Goal: Information Seeking & Learning: Check status

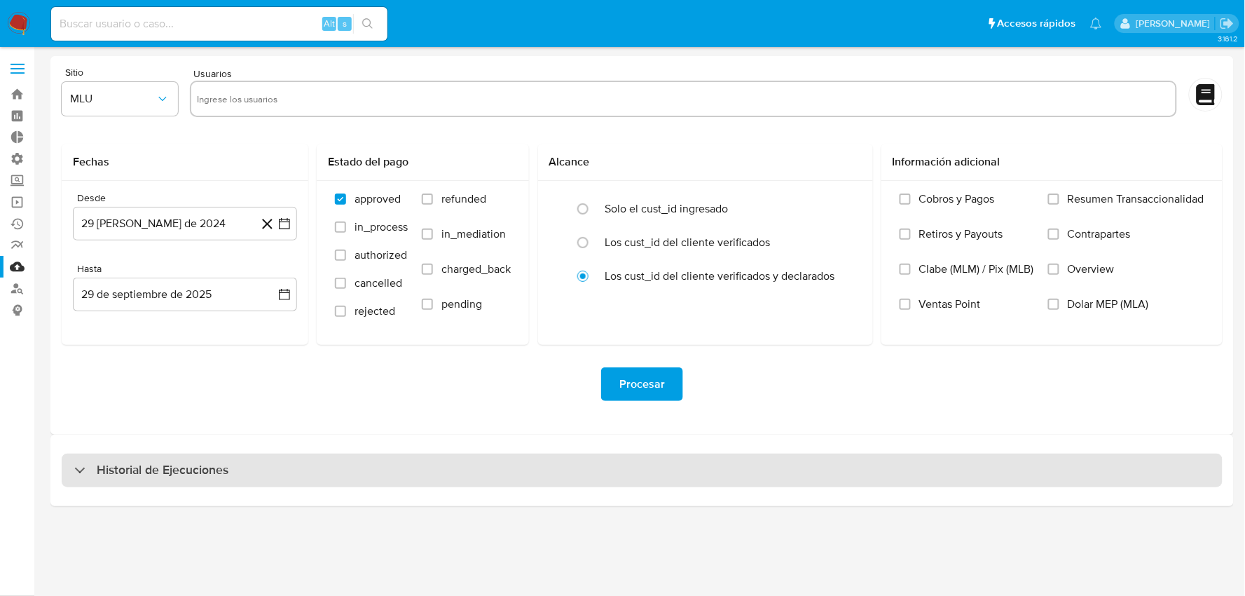
click at [205, 468] on h3 "Historial de Ejecuciones" at bounding box center [163, 470] width 132 height 17
select select "10"
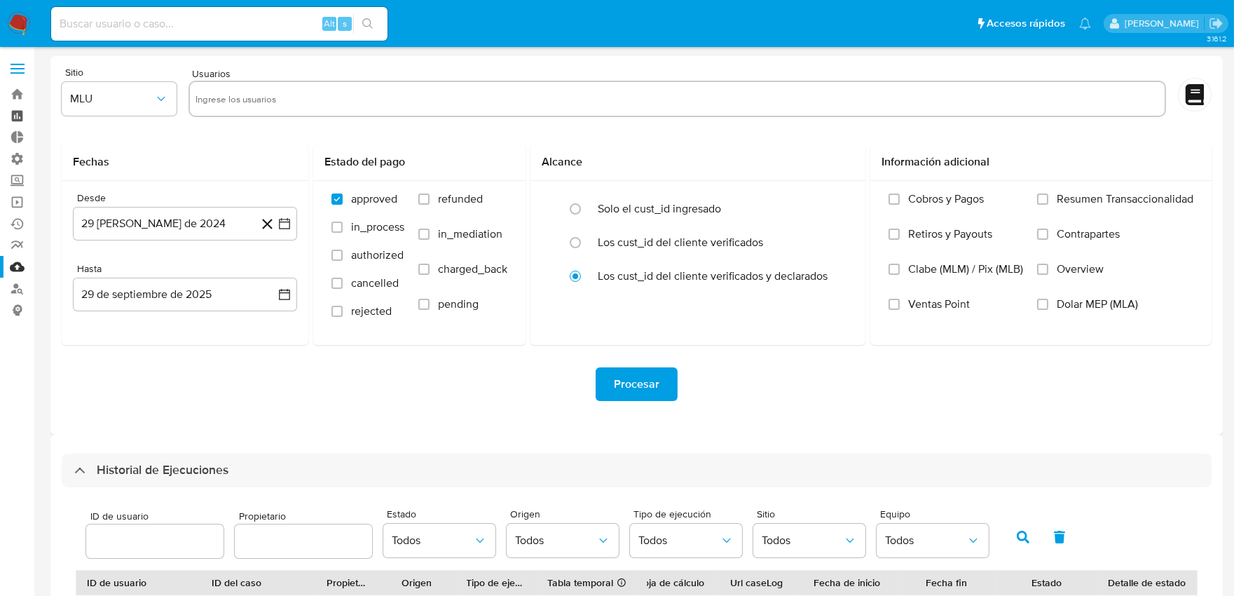
click at [18, 114] on link "Tablero" at bounding box center [83, 116] width 167 height 22
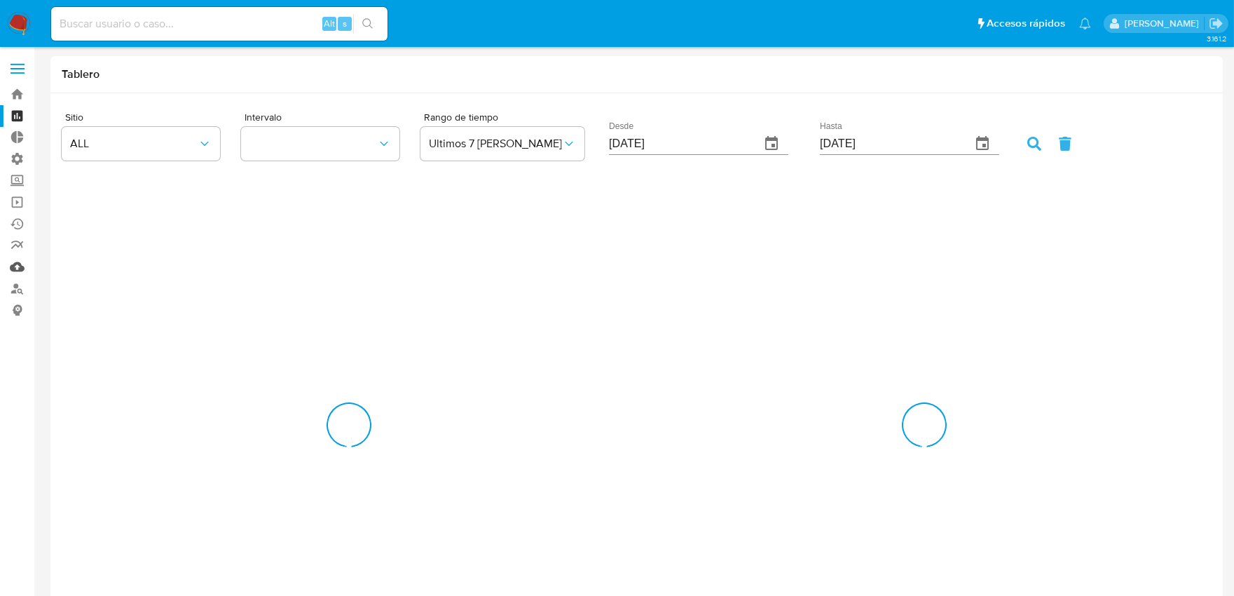
click at [23, 261] on link "Mulan" at bounding box center [83, 267] width 167 height 22
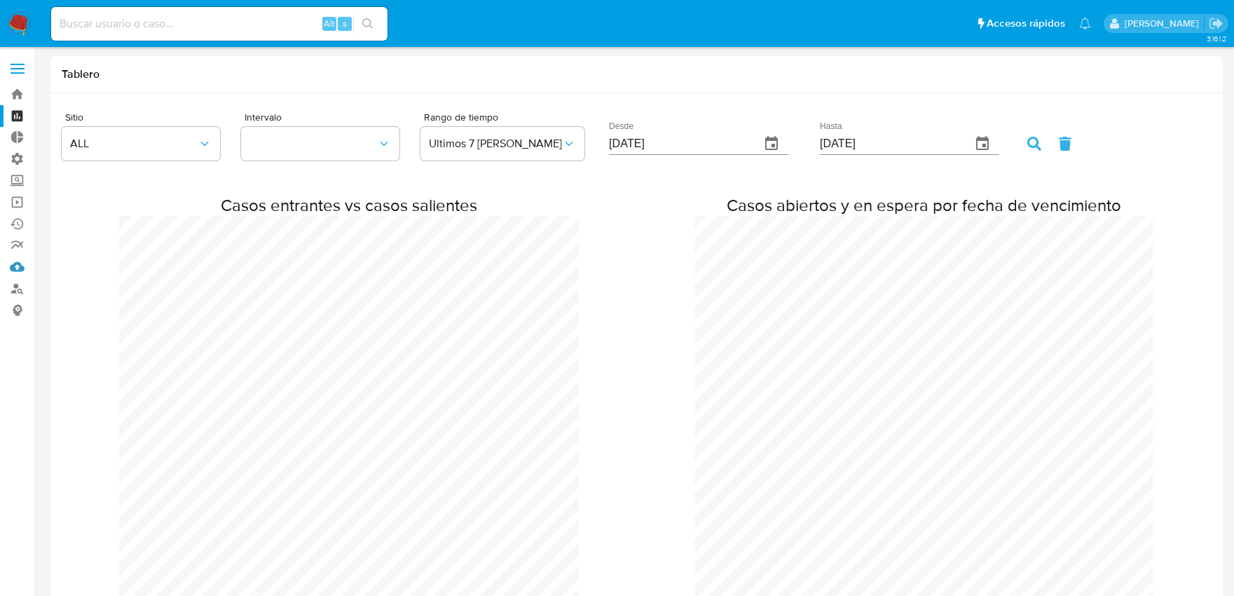
scroll to position [1249, 1234]
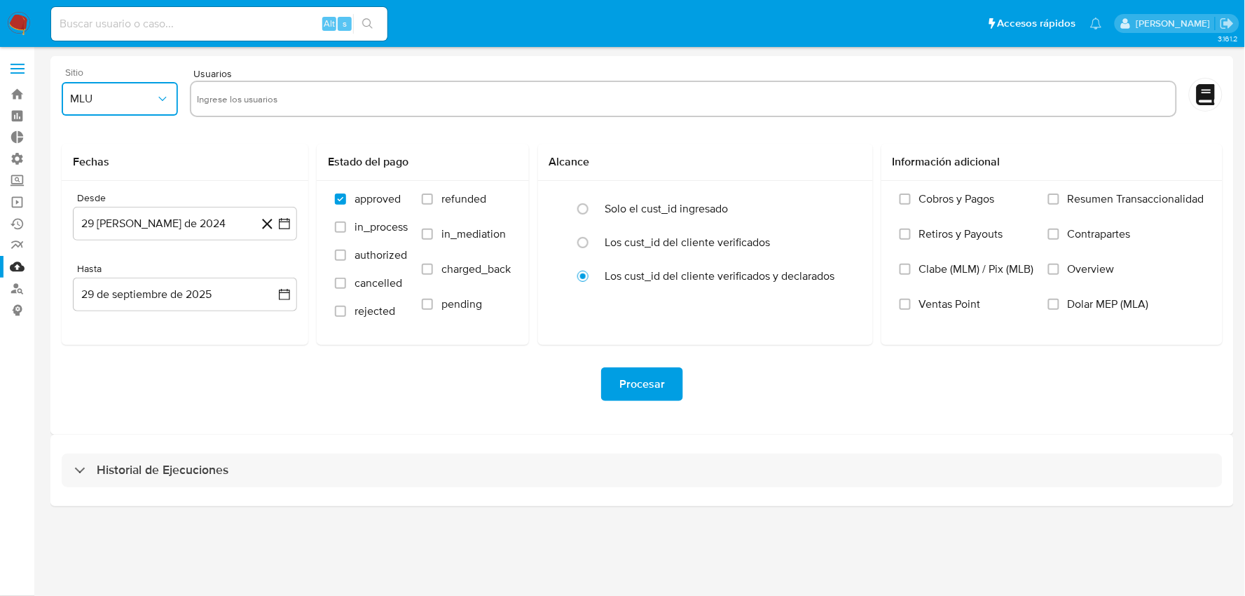
click at [137, 97] on span "MLU" at bounding box center [112, 99] width 85 height 14
click at [125, 175] on div "MLB" at bounding box center [115, 170] width 91 height 34
click at [217, 303] on button "29 de septiembre de 2025" at bounding box center [185, 294] width 224 height 34
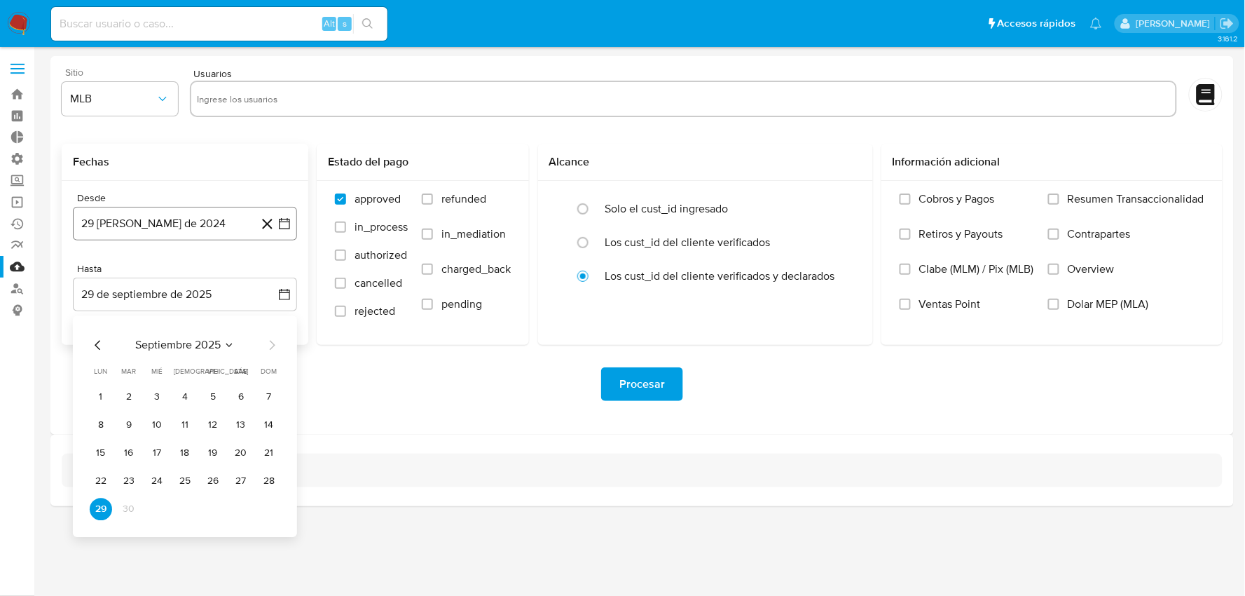
click at [203, 228] on button "29 de agosto de 2024" at bounding box center [185, 224] width 224 height 34
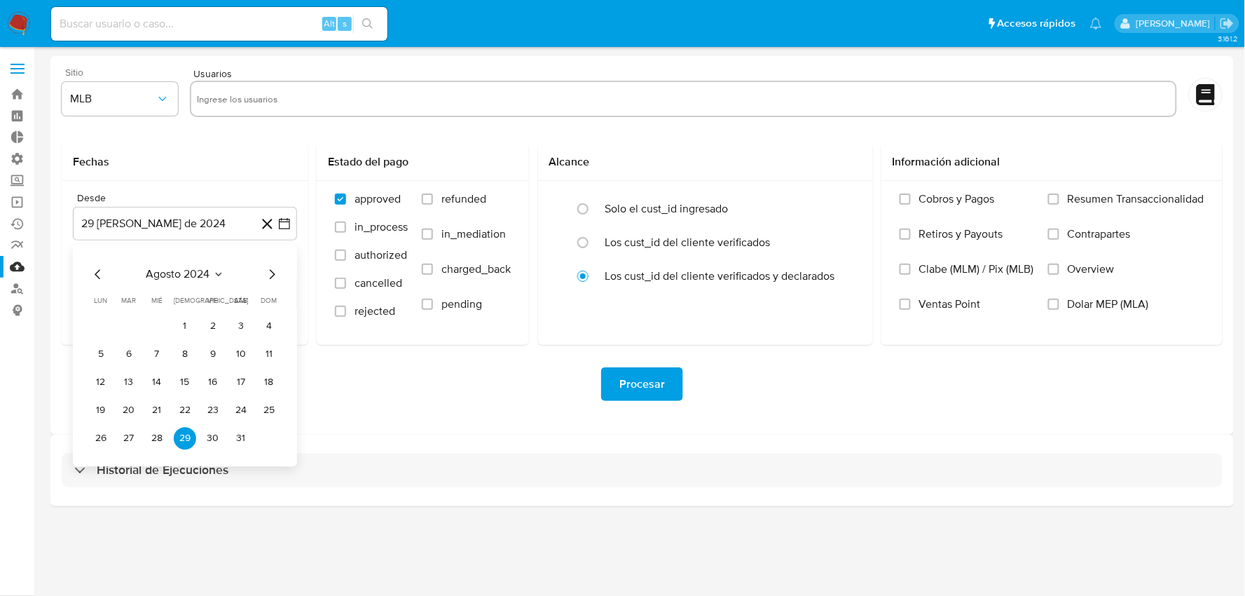
click at [404, 380] on div "Procesar" at bounding box center [642, 384] width 1161 height 34
click at [22, 270] on link "Mulan" at bounding box center [83, 267] width 167 height 22
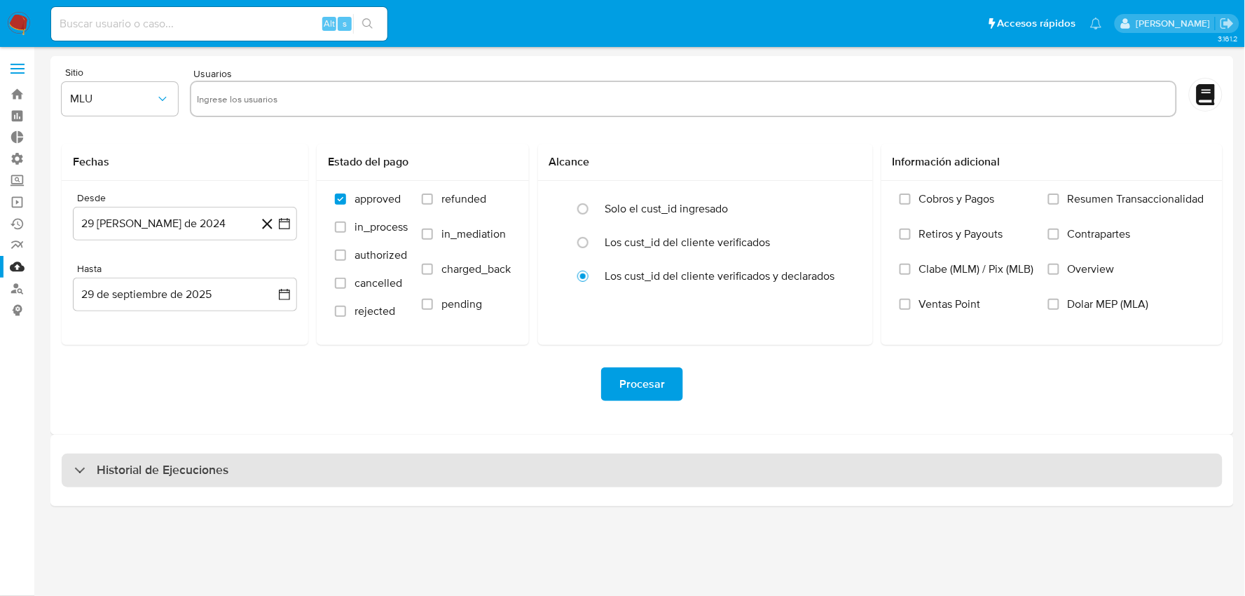
click at [130, 472] on h3 "Historial de Ejecuciones" at bounding box center [163, 470] width 132 height 17
select select "10"
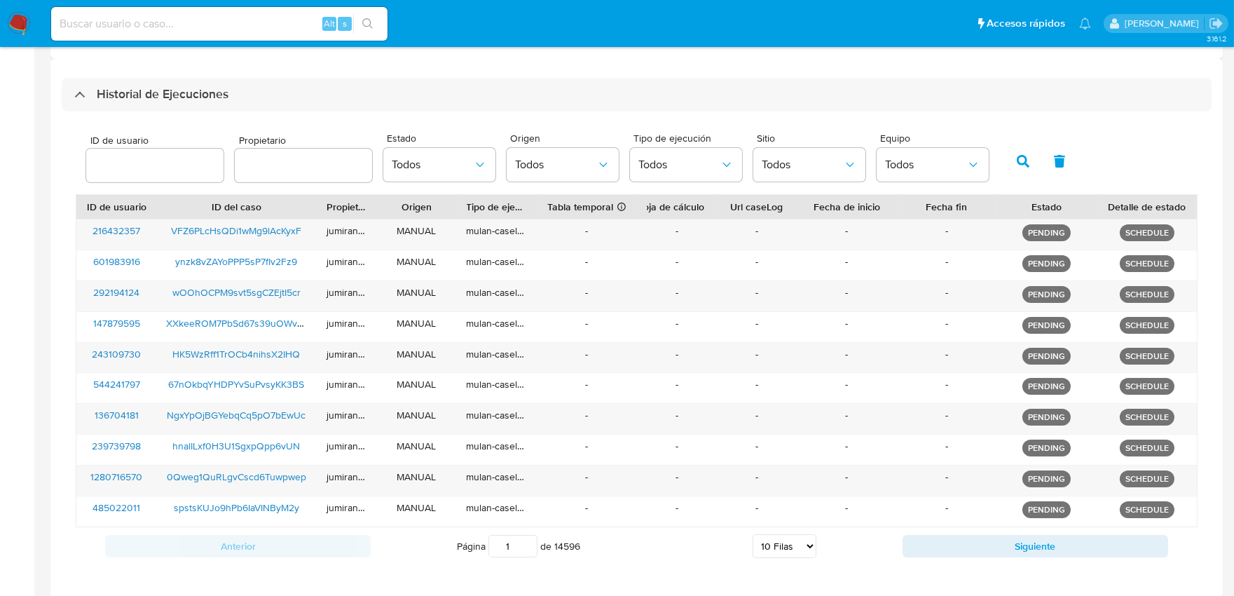
scroll to position [434, 0]
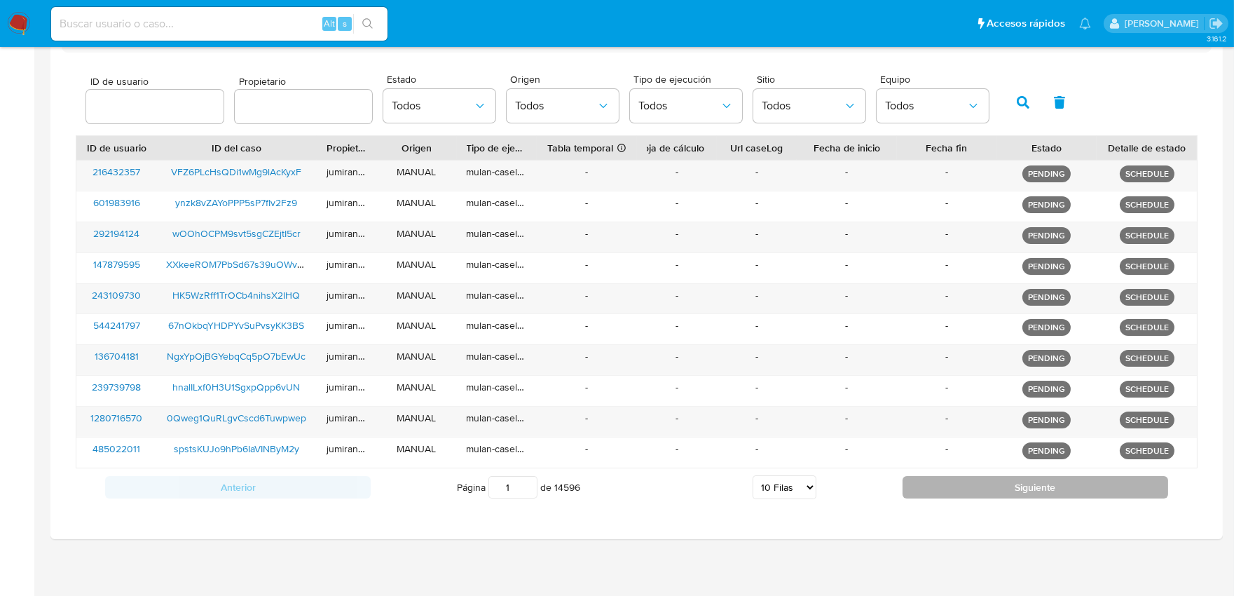
click at [1016, 487] on button "Siguiente" at bounding box center [1035, 487] width 266 height 22
click at [1016, 488] on button "Siguiente" at bounding box center [1035, 487] width 266 height 22
type input "3"
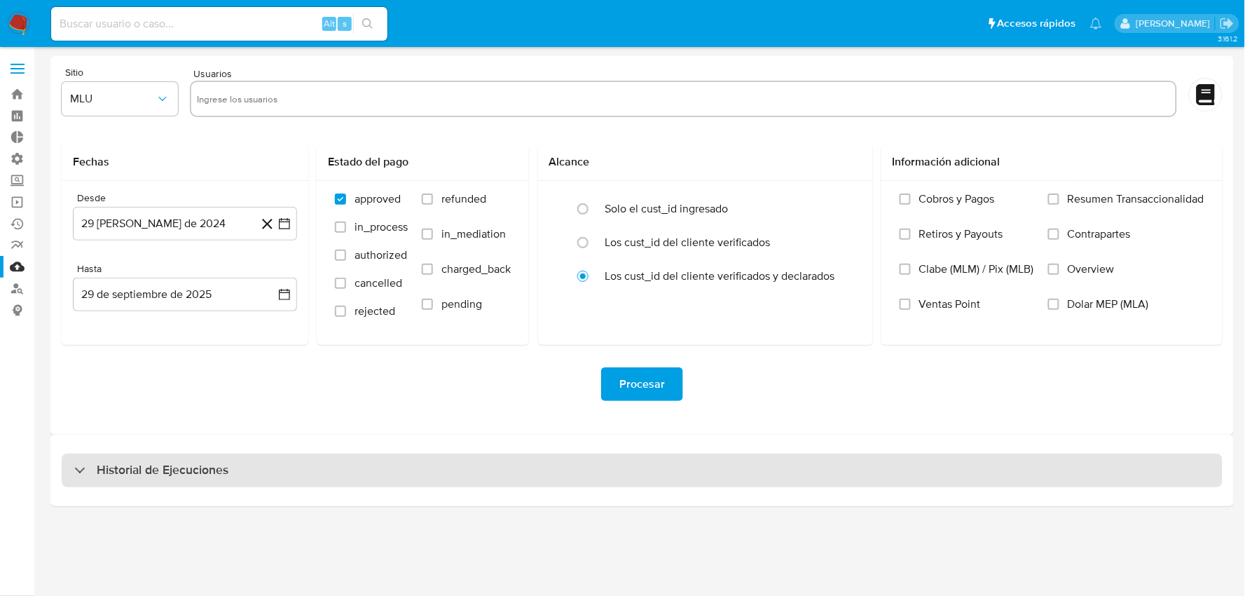
click at [568, 483] on div "Historial de Ejecuciones" at bounding box center [642, 470] width 1161 height 34
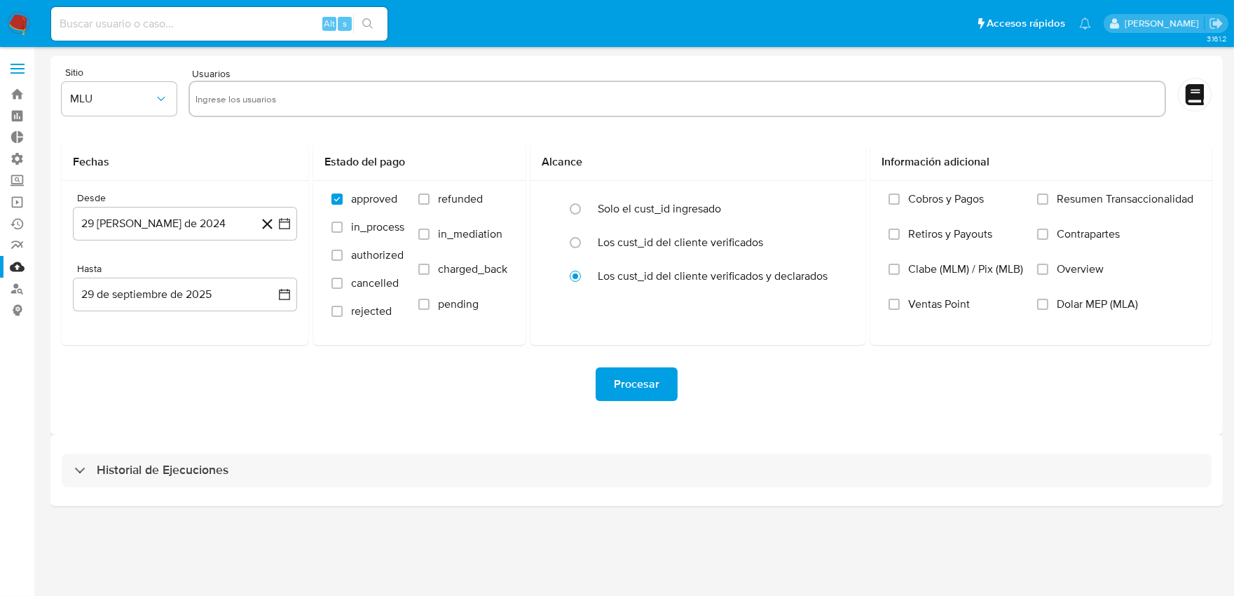
select select "10"
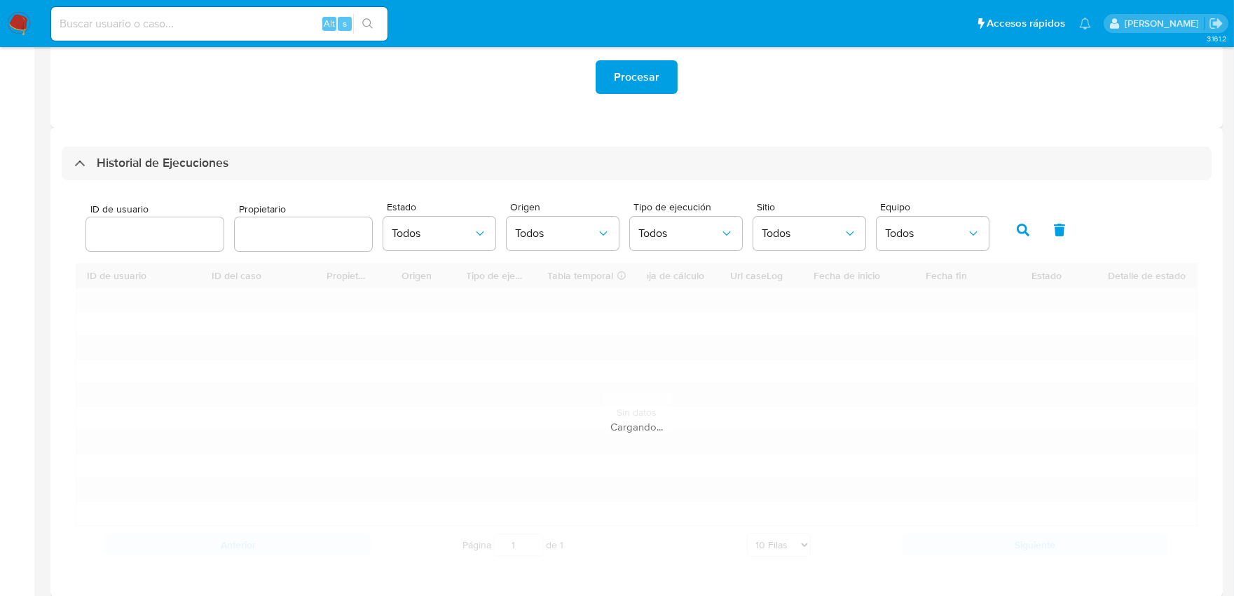
scroll to position [311, 0]
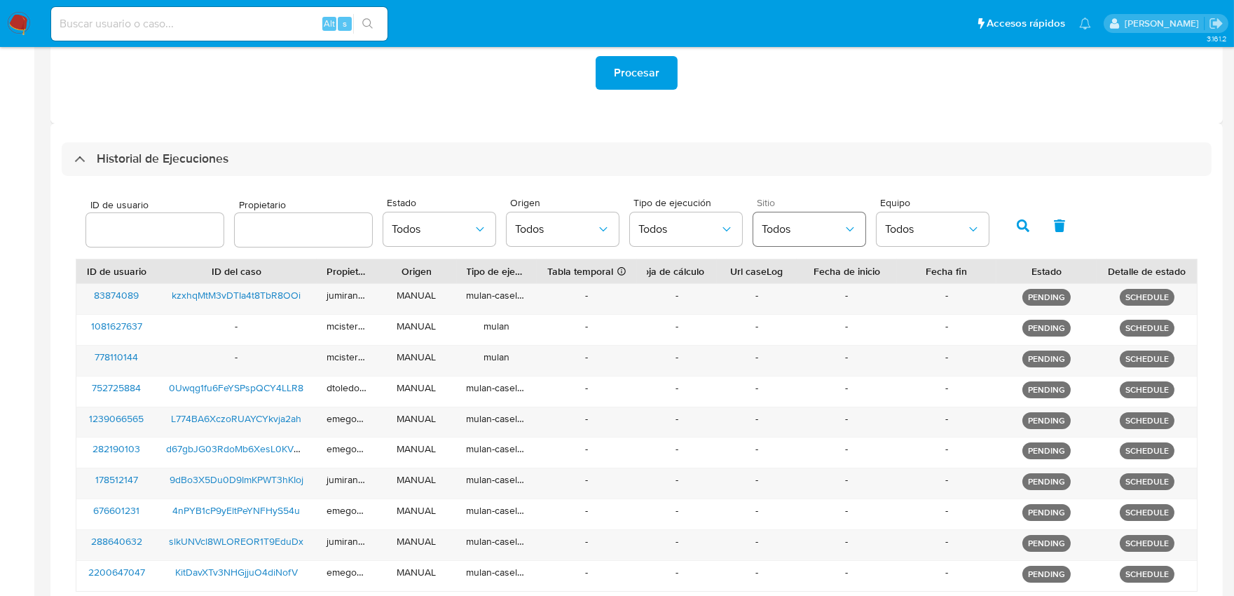
click at [811, 241] on button "Todos" at bounding box center [809, 229] width 112 height 34
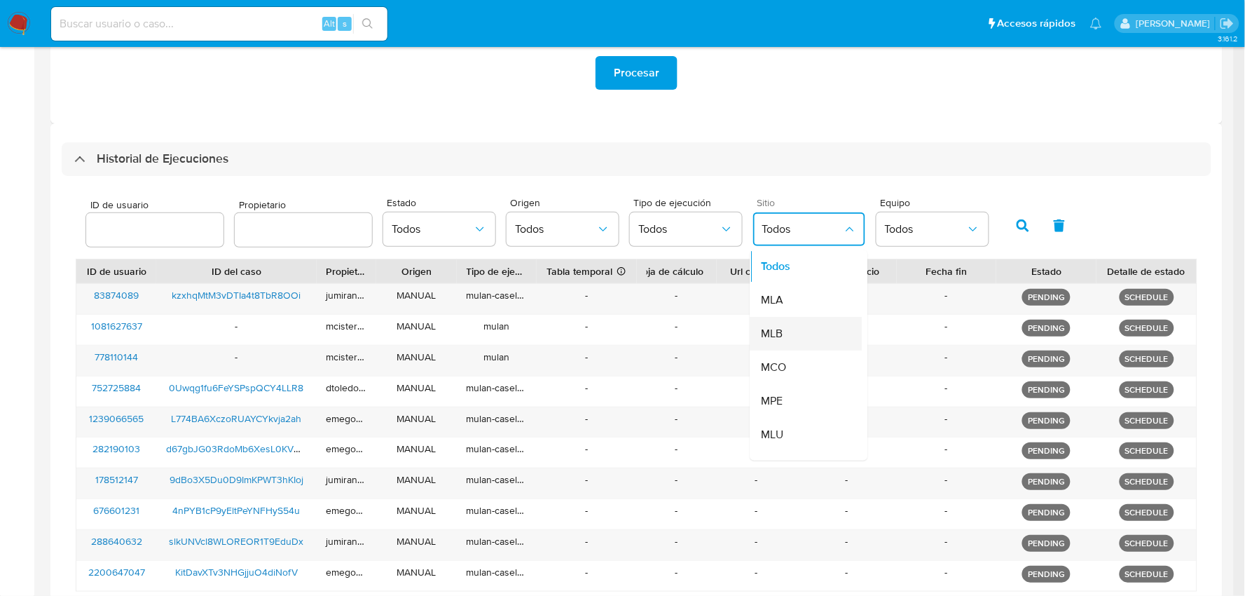
click at [790, 340] on div "MLB" at bounding box center [802, 334] width 81 height 34
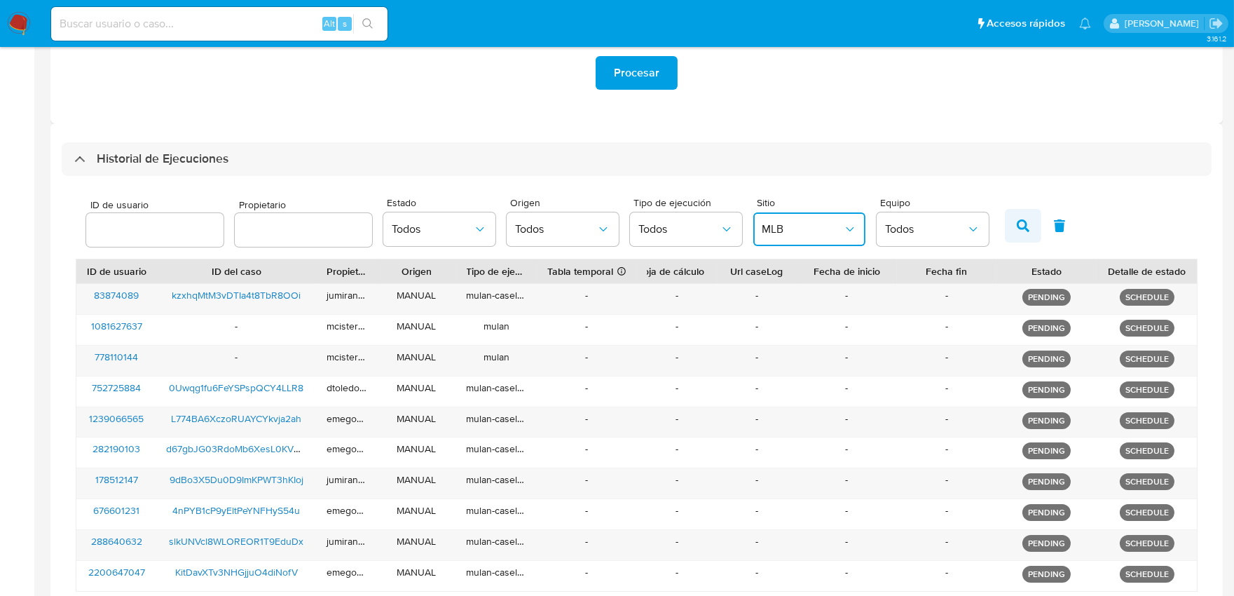
click at [1017, 226] on icon "button" at bounding box center [1023, 225] width 13 height 13
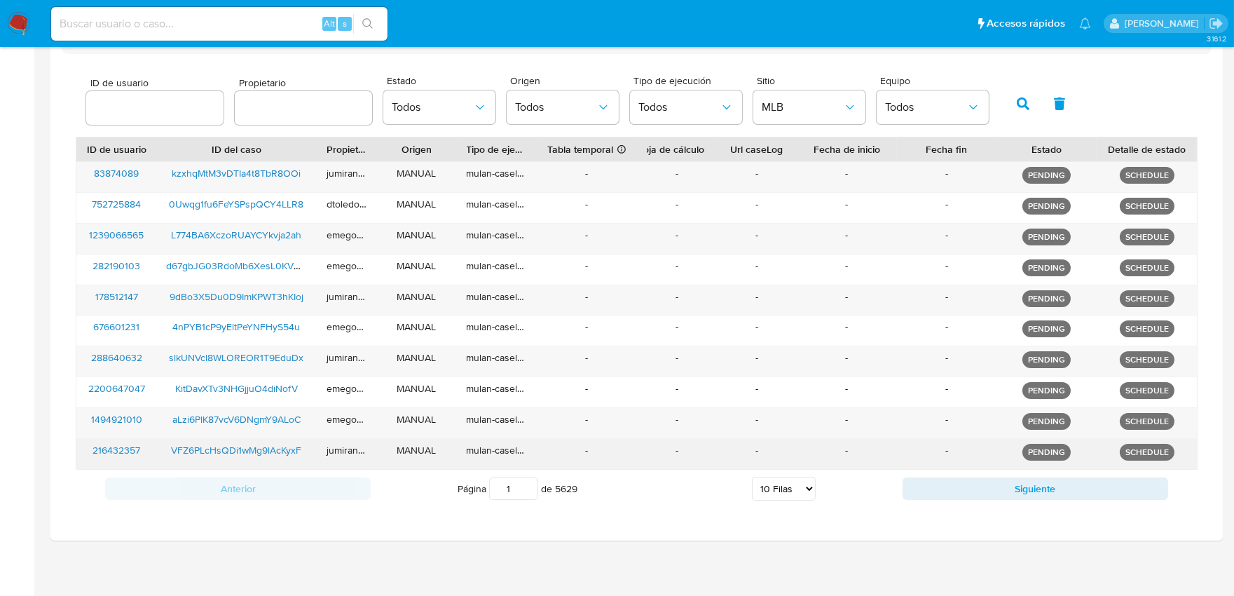
scroll to position [434, 0]
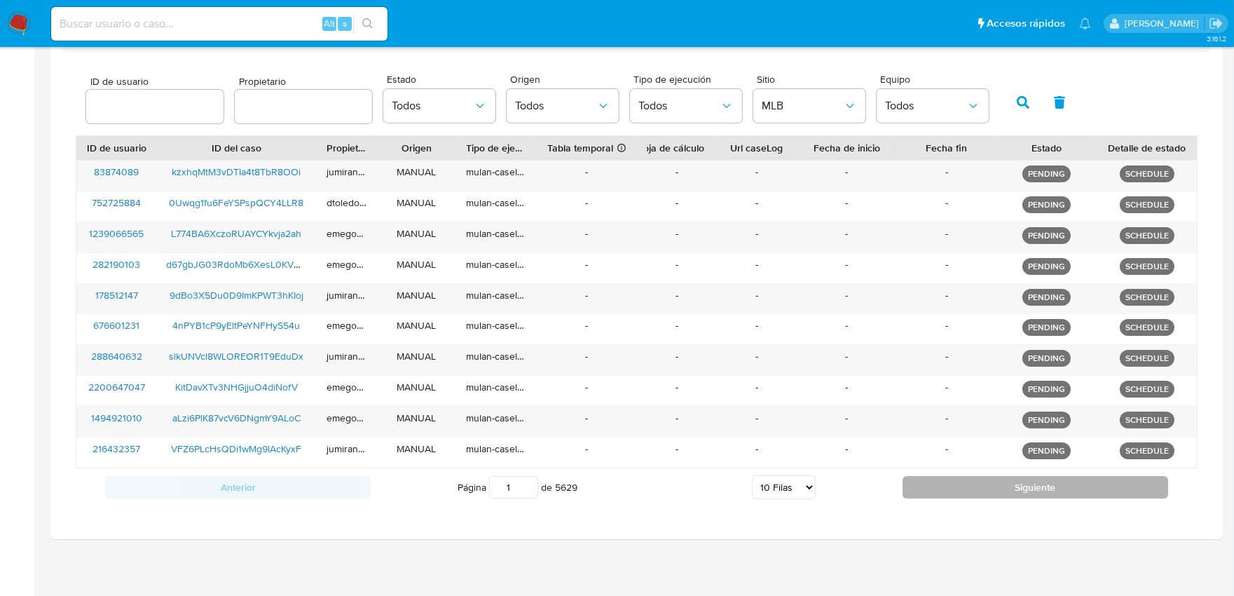
click at [953, 485] on button "Siguiente" at bounding box center [1035, 487] width 266 height 22
click at [953, 486] on button "Siguiente" at bounding box center [1035, 487] width 266 height 22
click at [954, 486] on button "Siguiente" at bounding box center [1035, 487] width 266 height 22
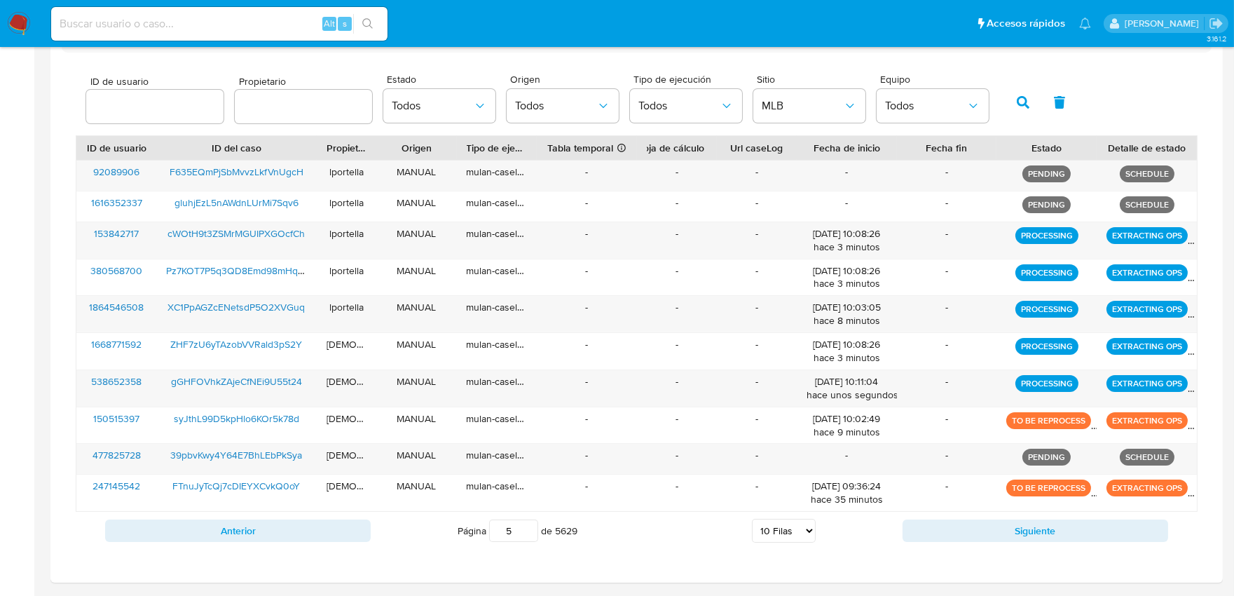
click at [936, 544] on div "Anterior Página 5 de 5629 5 Filas 10 Filas 20 Filas 25 Filas 50 Filas 100 Filas…" at bounding box center [637, 530] width 1122 height 38
click at [937, 537] on button "Siguiente" at bounding box center [1035, 530] width 266 height 22
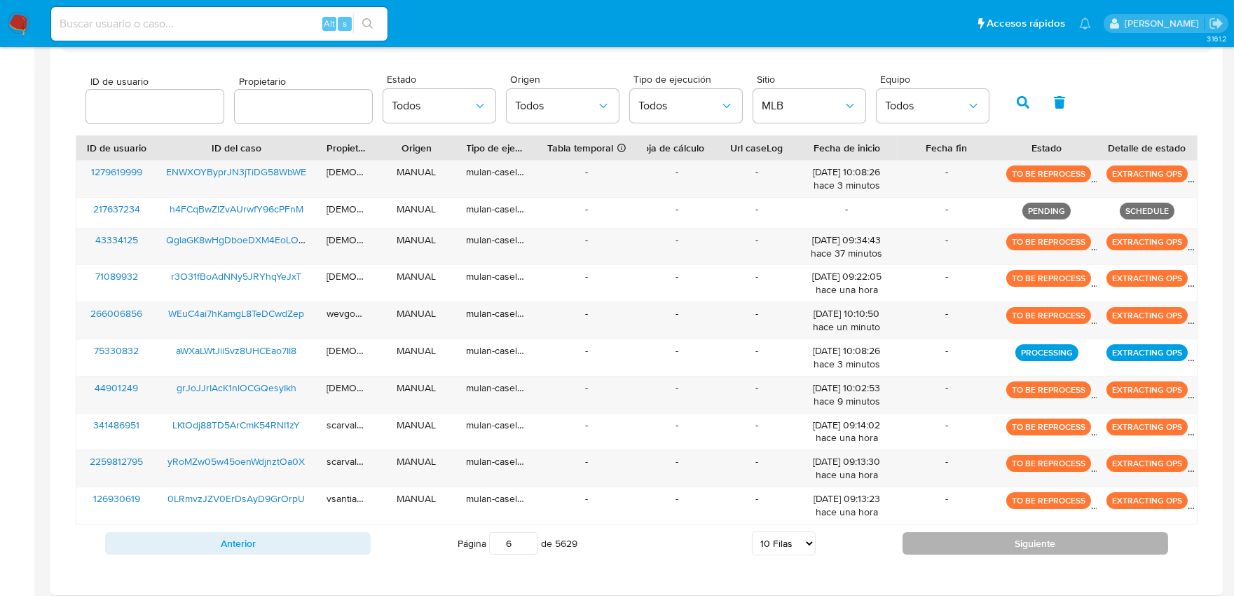
click at [937, 537] on button "Siguiente" at bounding box center [1035, 543] width 266 height 22
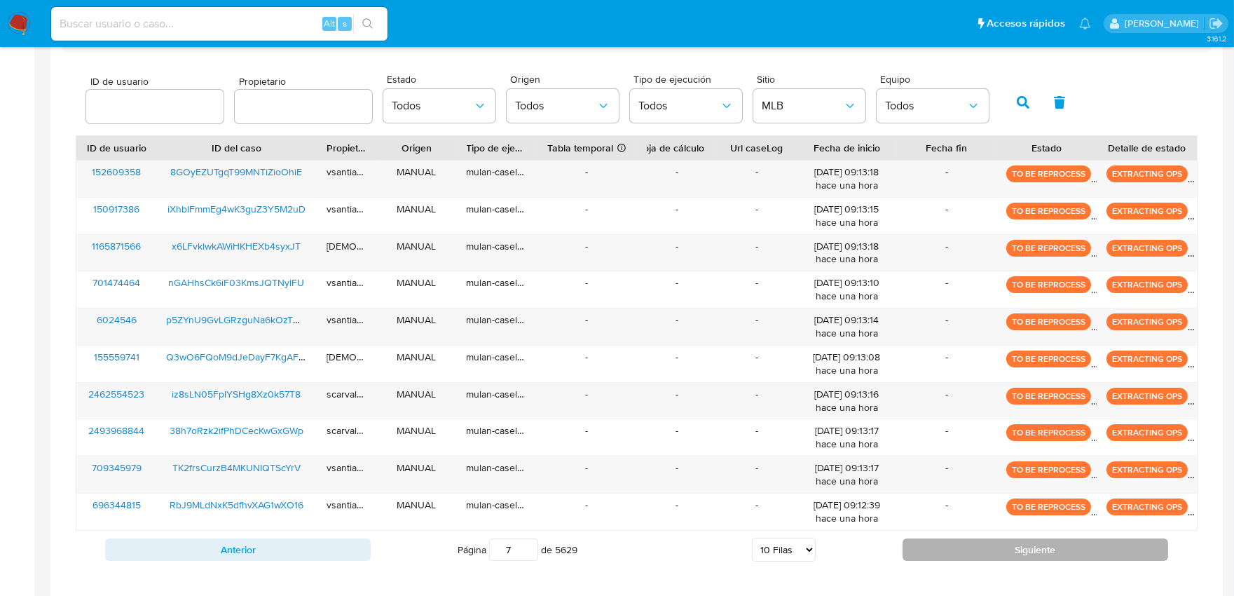
click at [937, 537] on div "Anterior Página 7 de 5629 5 Filas 10 Filas 20 Filas 25 Filas 50 Filas 100 Filas…" at bounding box center [637, 549] width 1122 height 38
click at [935, 545] on button "Siguiente" at bounding box center [1035, 549] width 266 height 22
click at [923, 541] on button "Siguiente" at bounding box center [1035, 549] width 266 height 22
click at [939, 558] on button "Siguiente" at bounding box center [1035, 549] width 266 height 22
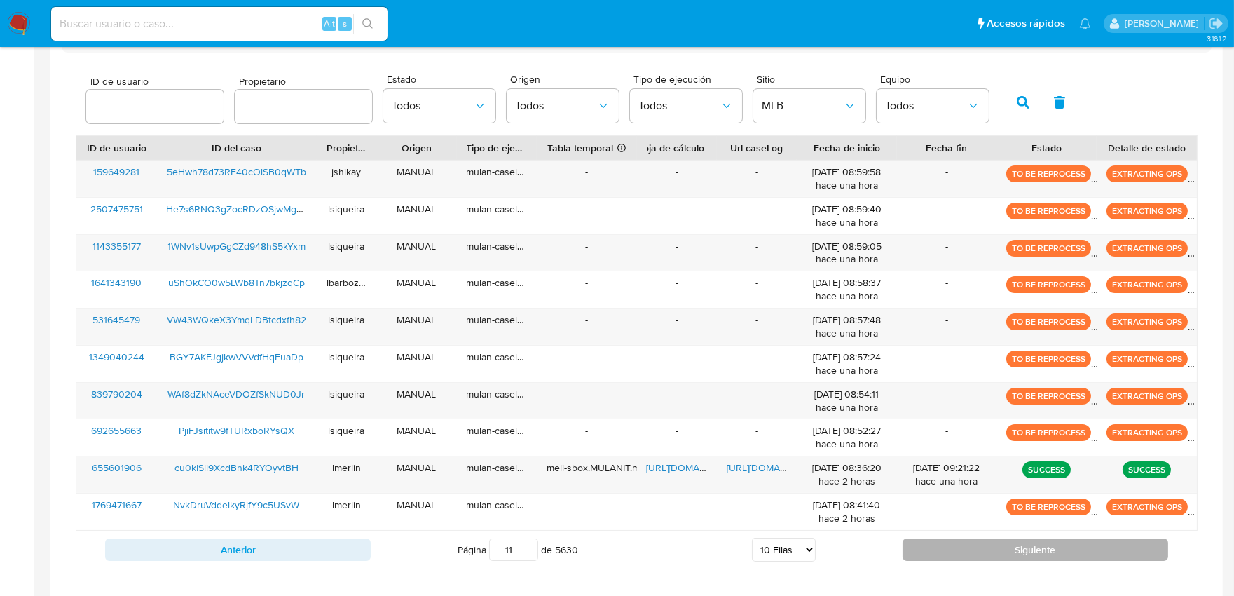
click at [939, 549] on button "Siguiente" at bounding box center [1035, 549] width 266 height 22
type input "12"
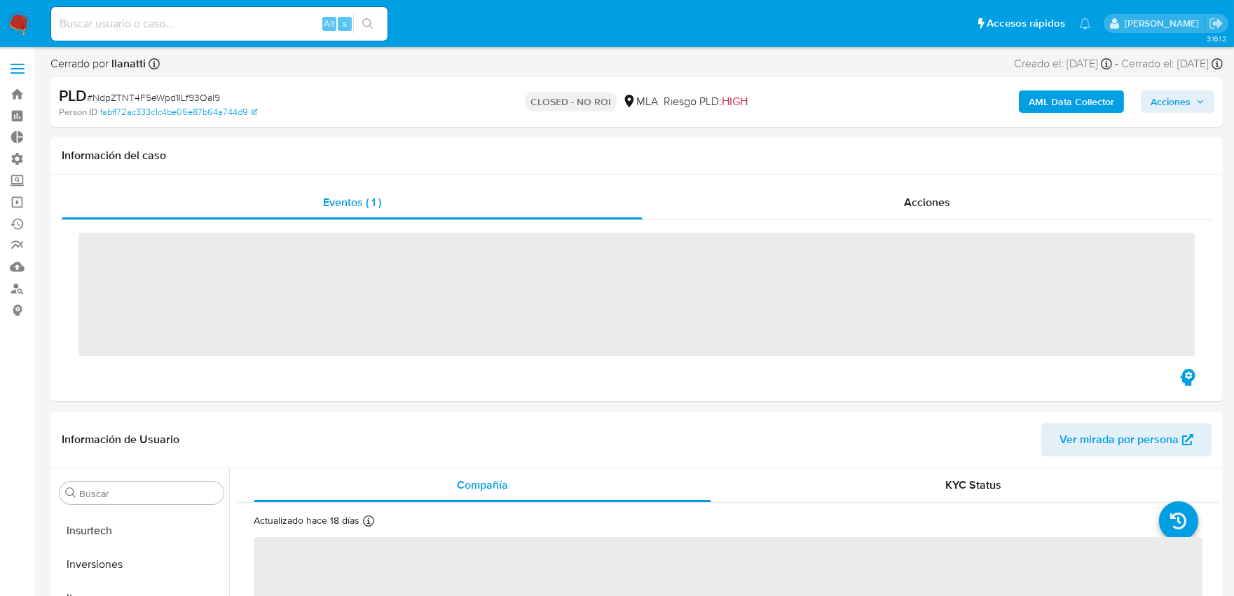
scroll to position [726, 0]
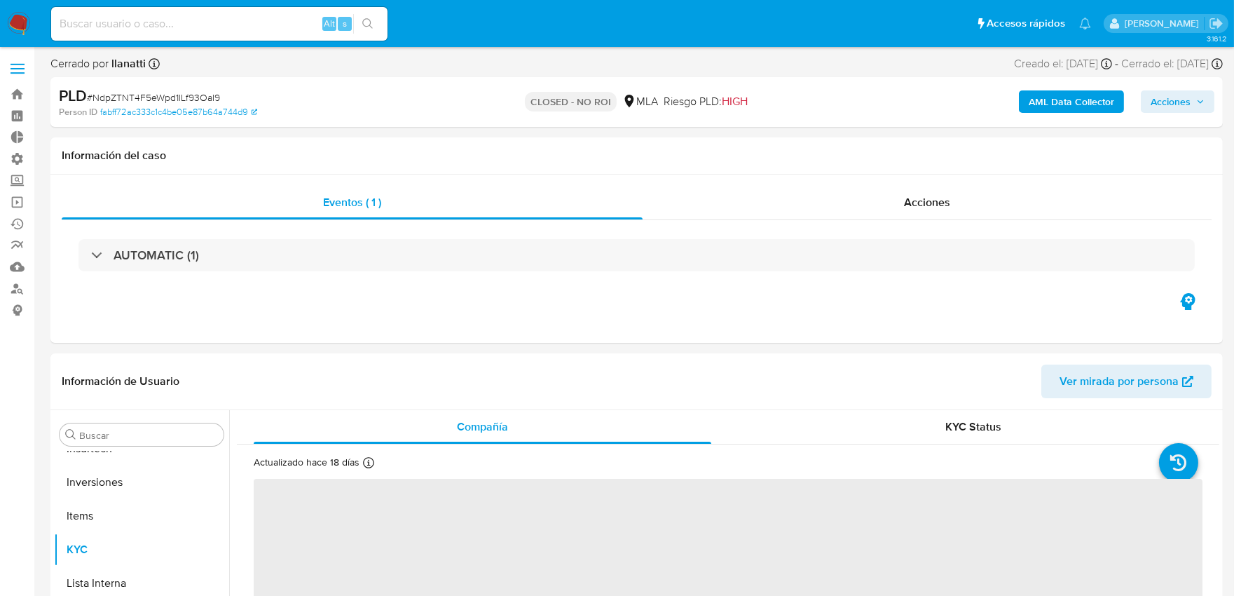
select select "10"
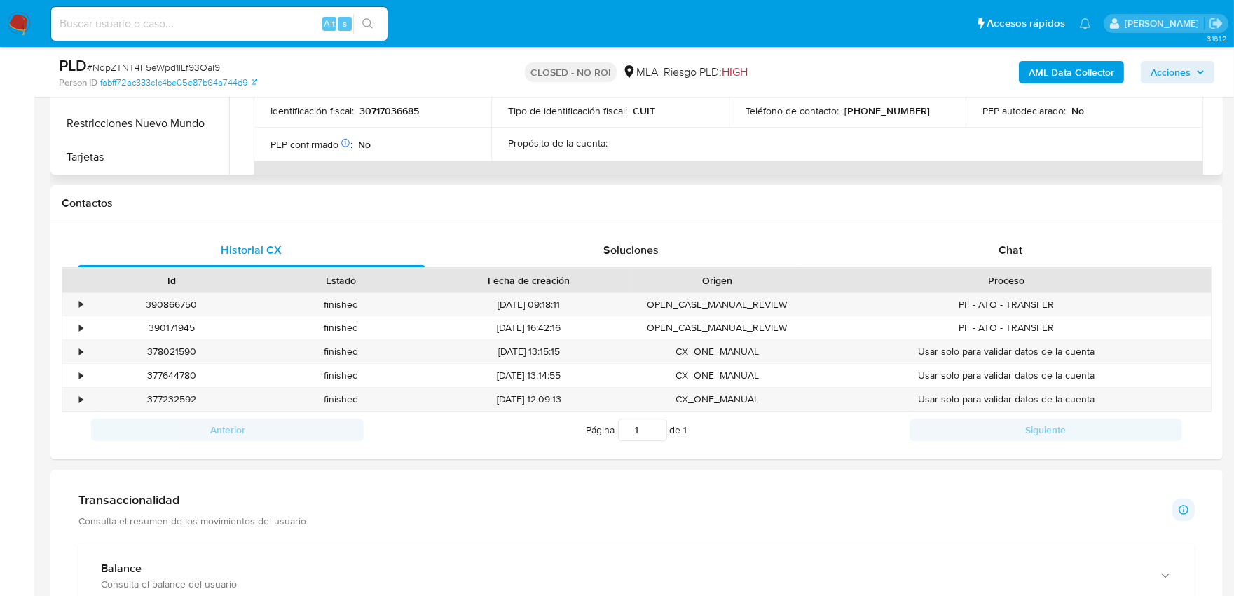
scroll to position [467, 0]
